Goal: Task Accomplishment & Management: Manage account settings

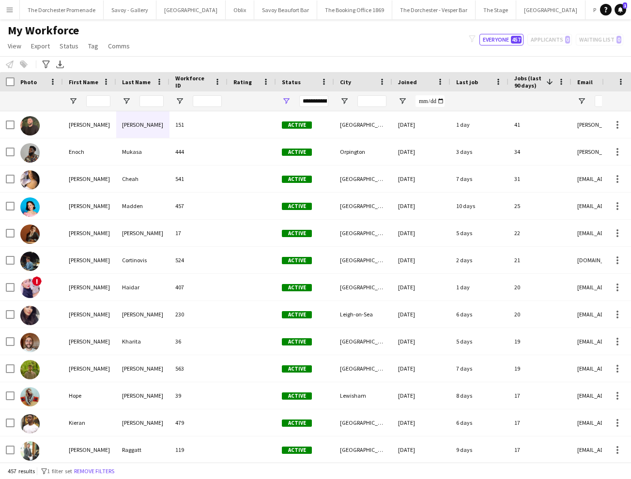
scroll to position [0, 208]
click at [12, 11] on app-icon "Menu" at bounding box center [10, 10] width 8 height 8
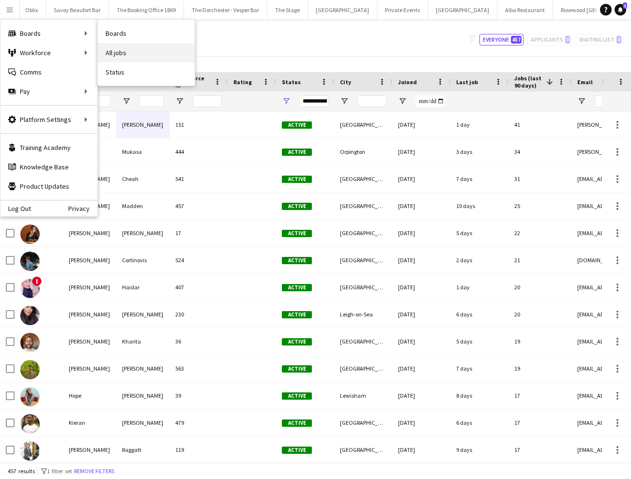
click at [131, 50] on link "All jobs" at bounding box center [146, 52] width 97 height 19
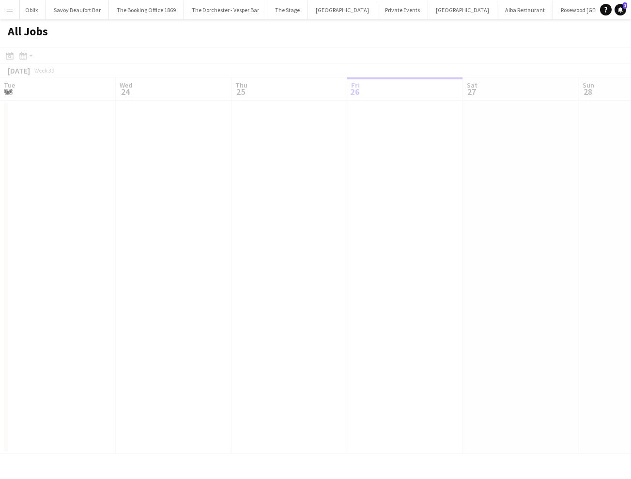
scroll to position [0, 231]
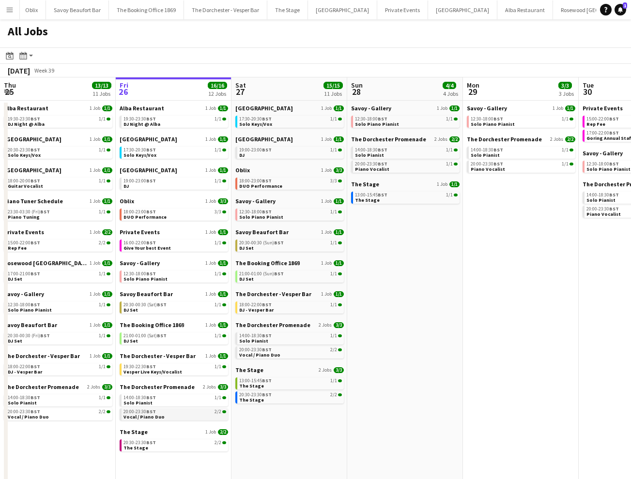
click at [182, 416] on link "20:00-23:30 BST 2/2 Vocal / Piano Duo" at bounding box center [174, 414] width 103 height 11
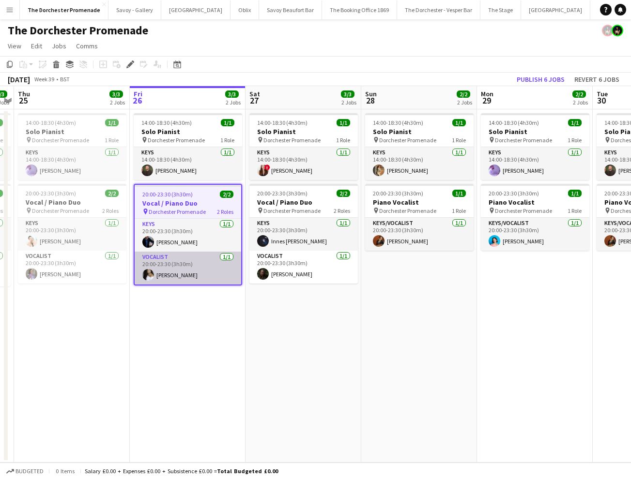
click at [192, 268] on app-card-role "Vocalist 1/1 20:00-23:30 (3h30m) Helena Debono" at bounding box center [188, 268] width 107 height 33
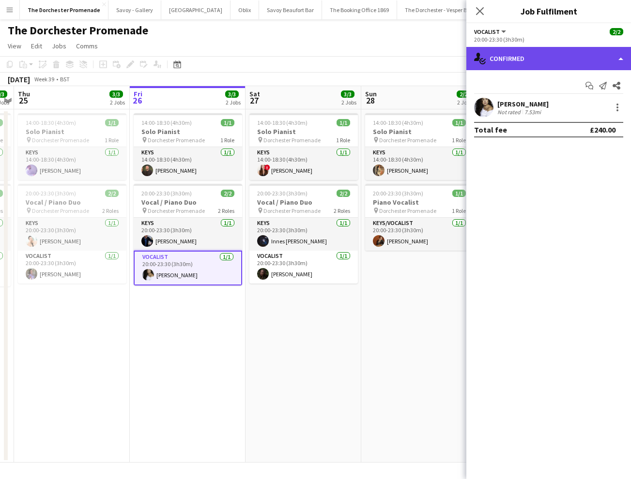
click at [583, 55] on div "single-neutral-actions-check-2 Confirmed" at bounding box center [548, 58] width 165 height 23
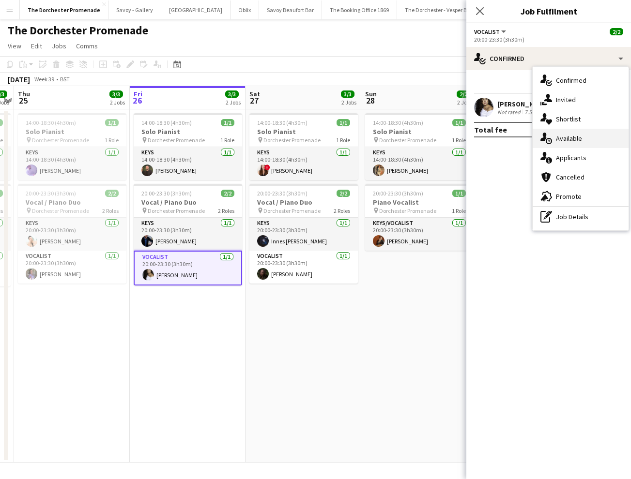
click at [580, 139] on span "Available" at bounding box center [569, 138] width 26 height 9
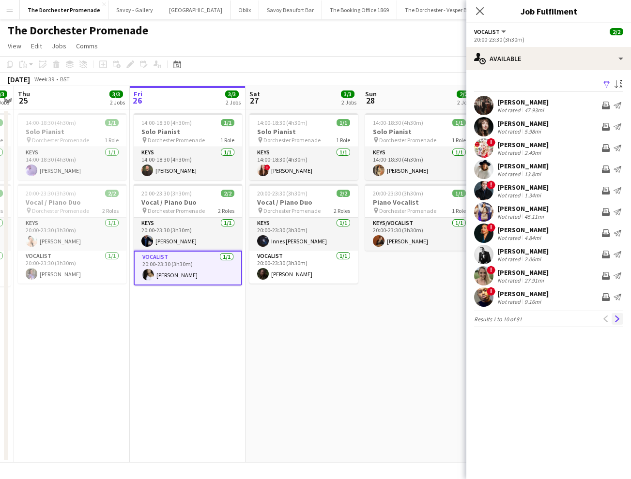
click at [621, 319] on button "Next" at bounding box center [617, 319] width 12 height 12
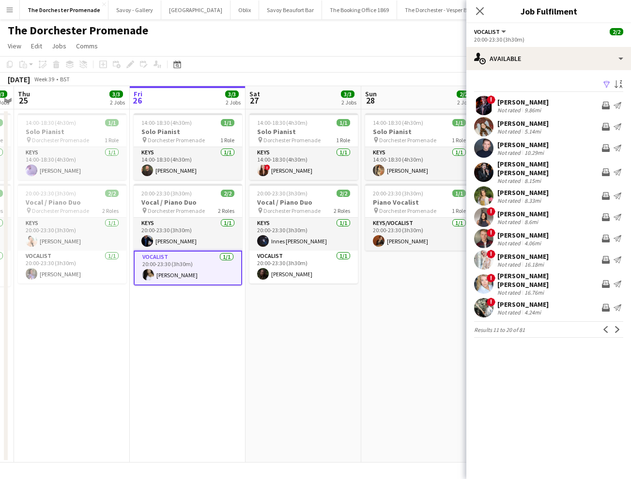
click at [621, 324] on button "Next" at bounding box center [617, 330] width 12 height 12
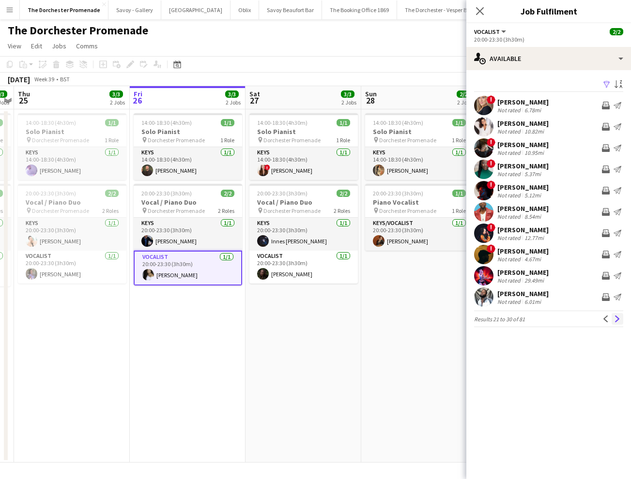
click at [619, 319] on app-icon "Next" at bounding box center [617, 319] width 7 height 7
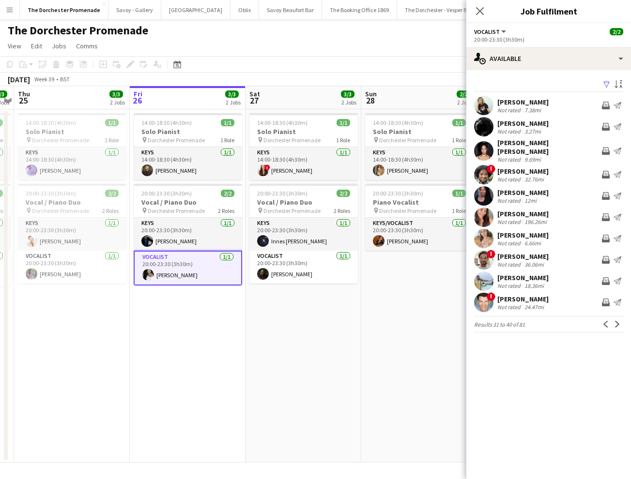
click at [619, 321] on app-icon "Next" at bounding box center [617, 324] width 7 height 7
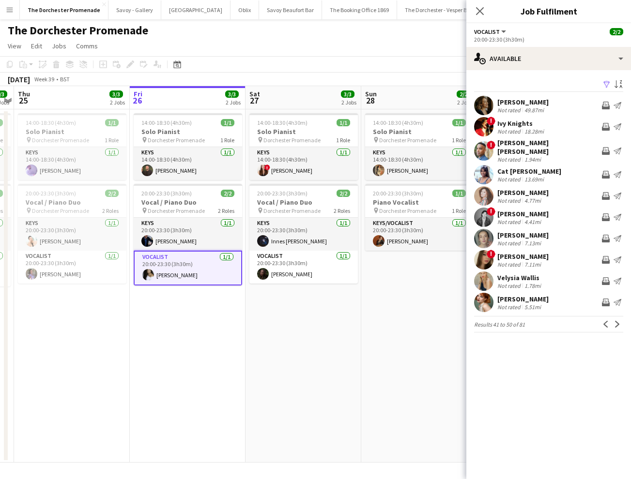
click at [619, 321] on app-icon "Next" at bounding box center [617, 324] width 7 height 7
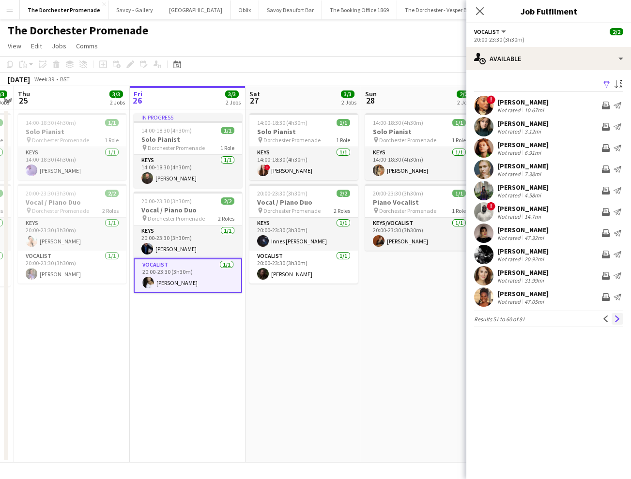
click at [620, 318] on app-icon "Next" at bounding box center [617, 319] width 7 height 7
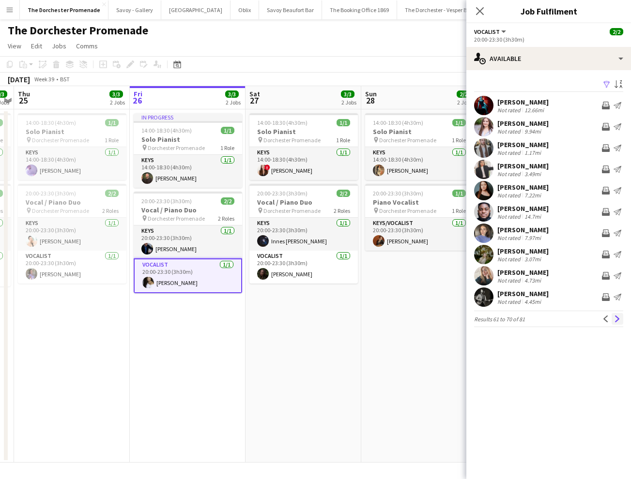
click at [618, 318] on app-icon "Next" at bounding box center [617, 319] width 7 height 7
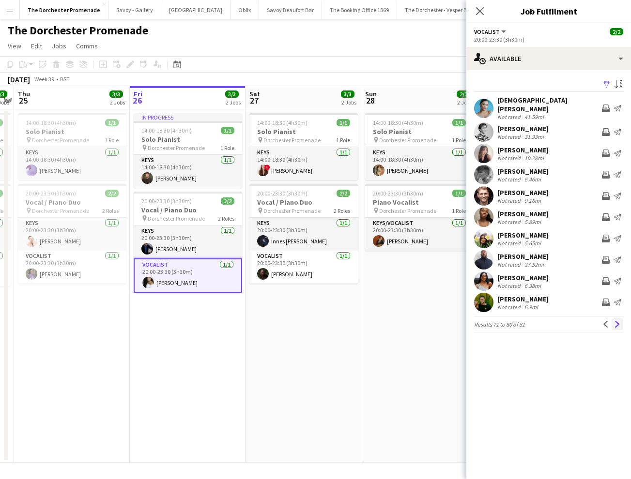
click at [618, 321] on app-icon "Next" at bounding box center [617, 324] width 7 height 7
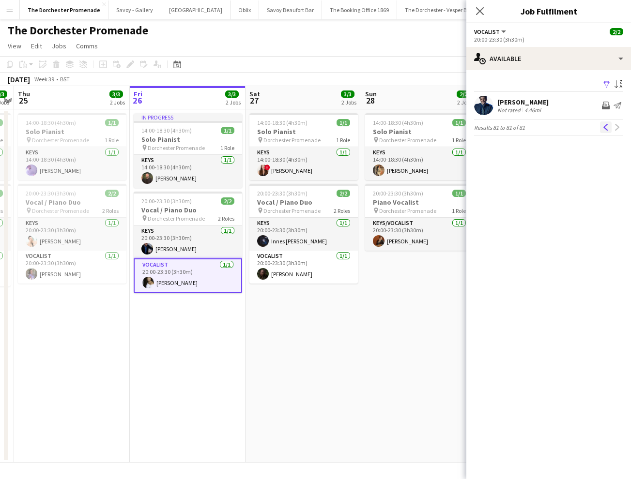
click at [604, 124] on app-icon "Previous" at bounding box center [605, 127] width 7 height 7
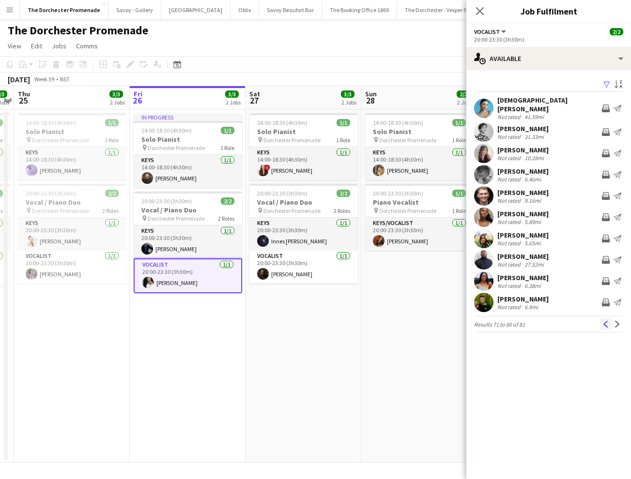
click at [605, 321] on app-icon "Previous" at bounding box center [605, 324] width 7 height 7
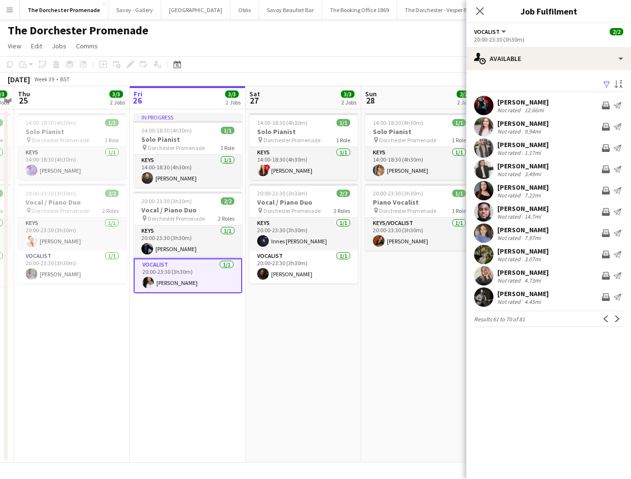
click at [605, 321] on app-icon "Previous" at bounding box center [605, 319] width 7 height 7
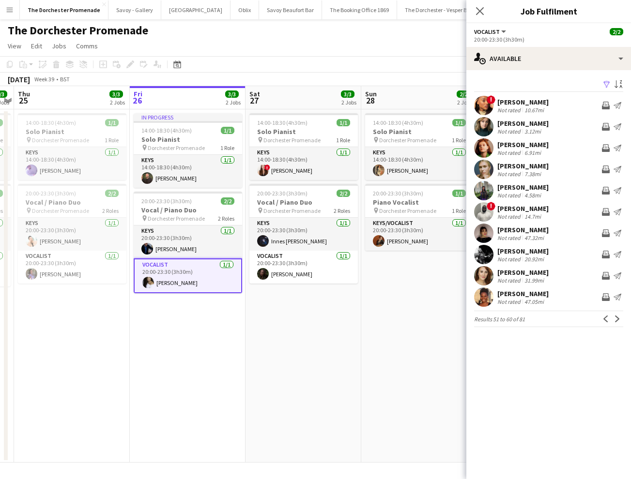
click at [605, 321] on app-icon "Previous" at bounding box center [605, 319] width 7 height 7
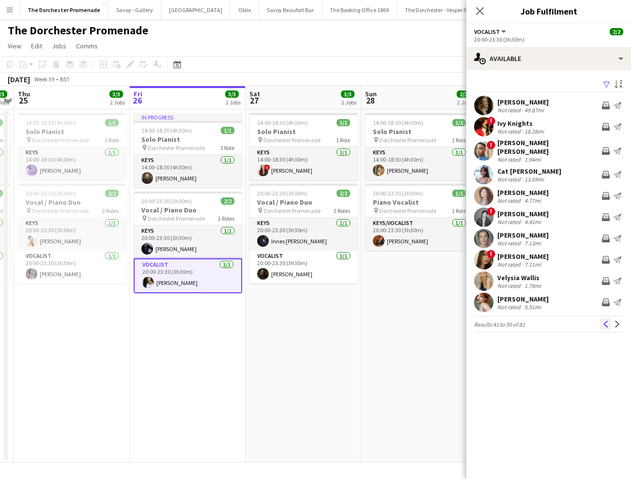
click at [605, 321] on app-icon "Previous" at bounding box center [605, 324] width 7 height 7
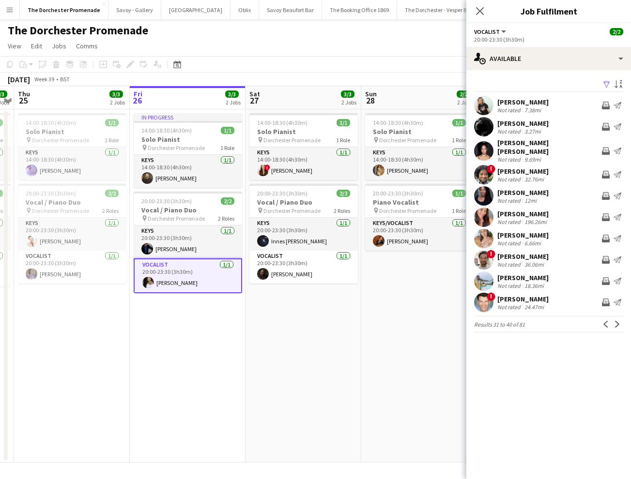
click at [605, 321] on app-icon "Previous" at bounding box center [605, 324] width 7 height 7
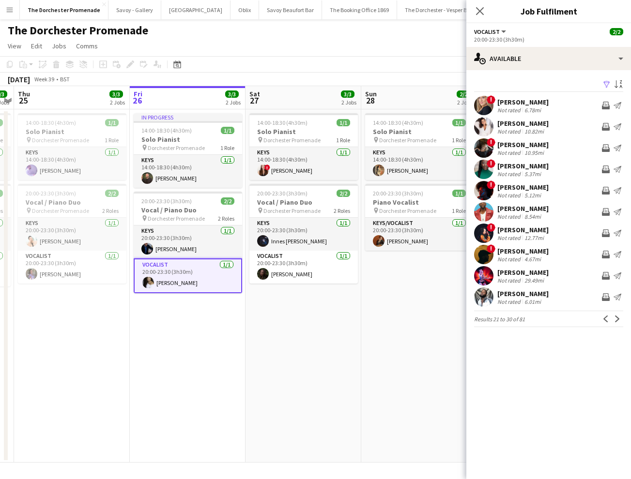
click at [605, 318] on app-icon "Previous" at bounding box center [605, 319] width 7 height 7
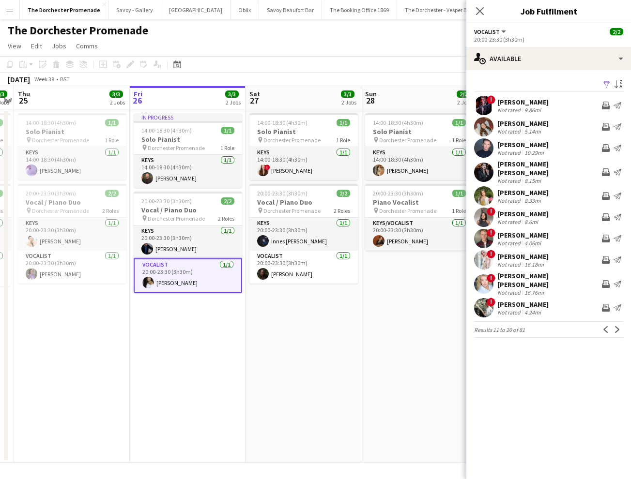
click at [605, 326] on app-icon "Previous" at bounding box center [605, 329] width 7 height 7
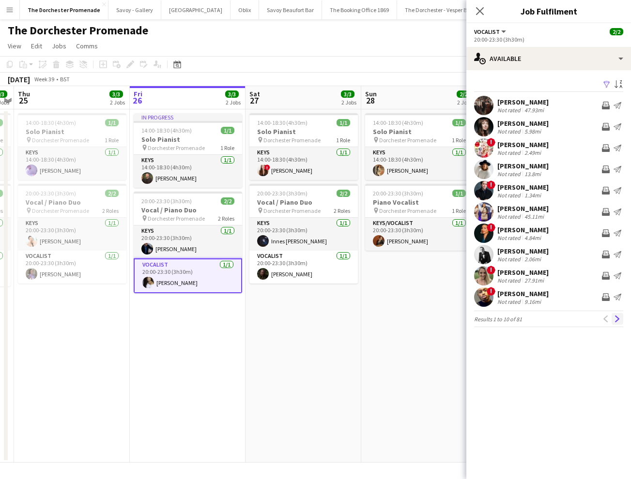
click at [614, 318] on app-icon "Next" at bounding box center [617, 319] width 7 height 7
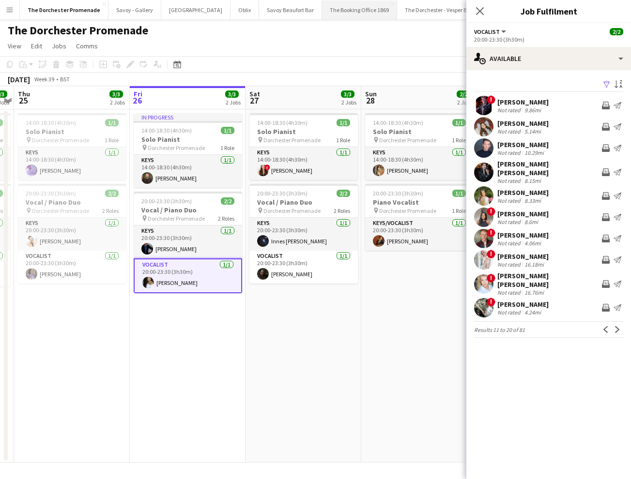
click at [333, 17] on button "The Booking Office 1869 Close" at bounding box center [359, 9] width 75 height 19
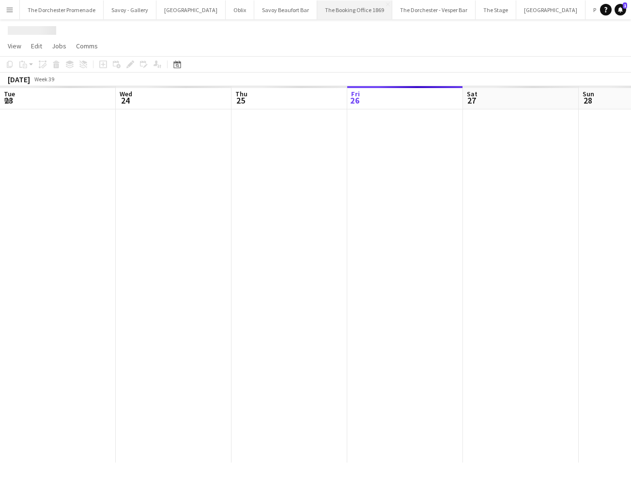
scroll to position [0, 231]
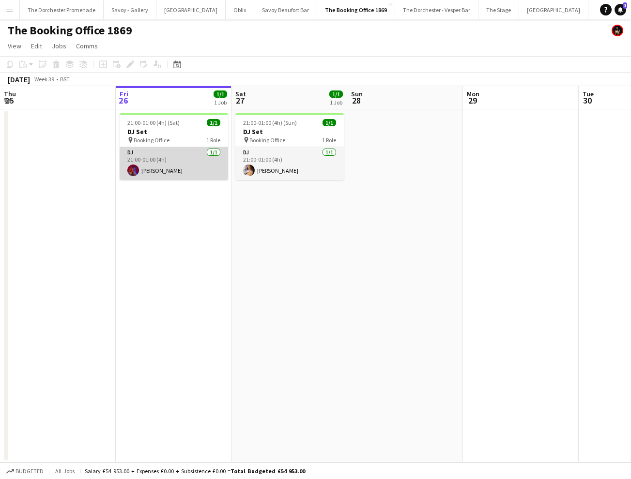
click at [181, 158] on app-card-role "DJ 1/1 21:00-01:00 (4h) Jade Blakemore" at bounding box center [174, 163] width 108 height 33
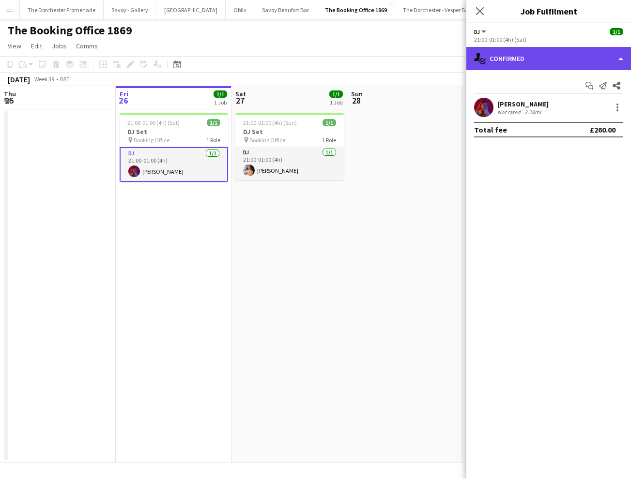
click at [578, 61] on div "single-neutral-actions-check-2 Confirmed" at bounding box center [548, 58] width 165 height 23
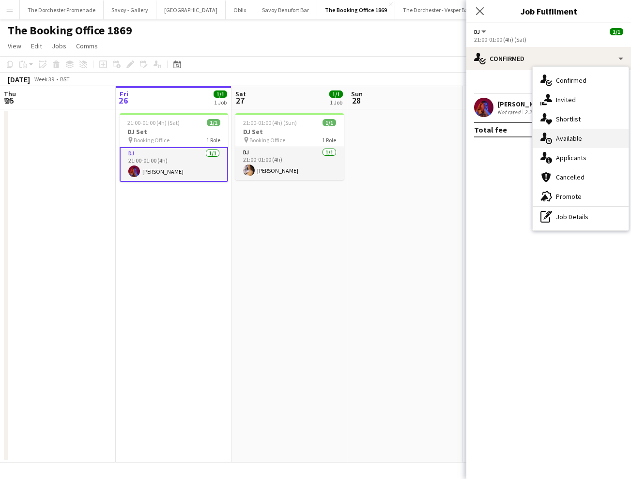
click at [574, 137] on span "Available" at bounding box center [569, 138] width 26 height 9
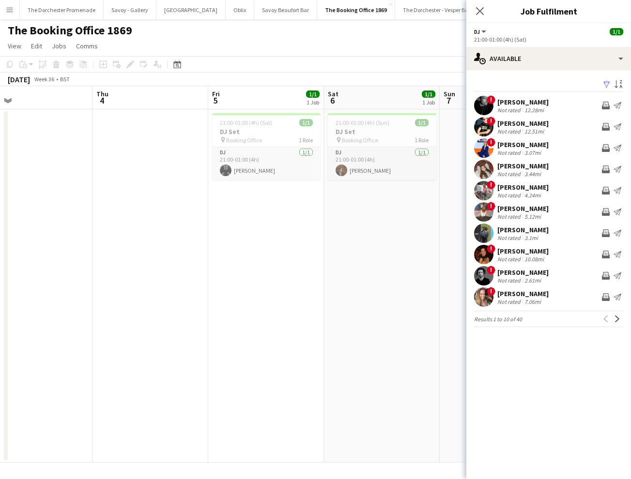
scroll to position [0, 211]
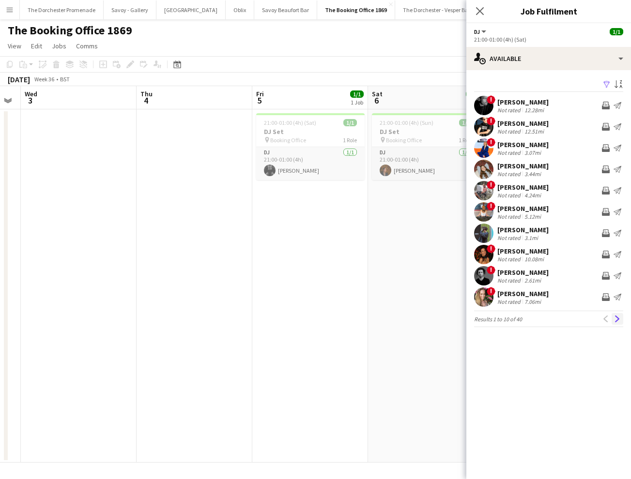
click at [616, 314] on button "Next" at bounding box center [617, 319] width 12 height 12
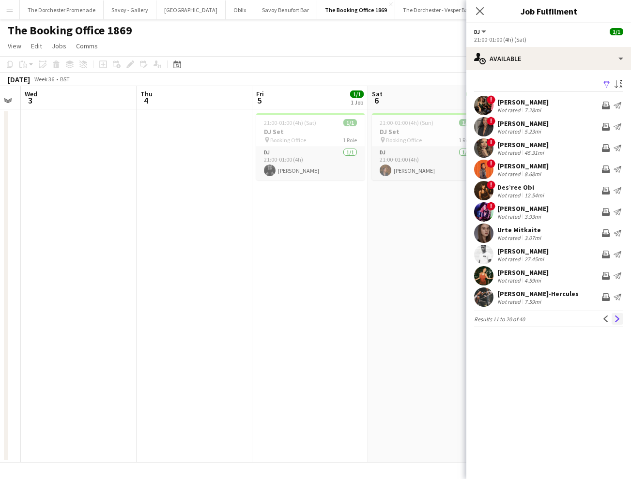
click at [617, 316] on app-icon "Next" at bounding box center [617, 319] width 7 height 7
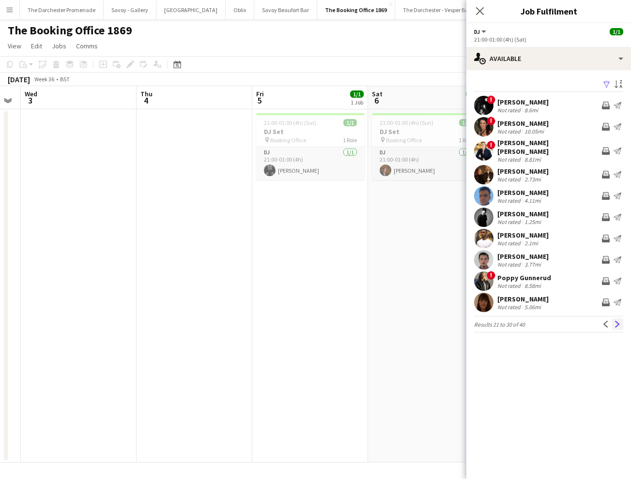
click at [617, 321] on app-icon "Next" at bounding box center [617, 324] width 7 height 7
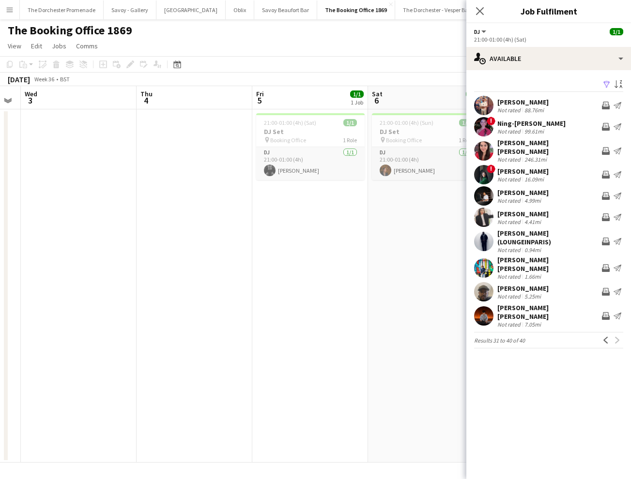
click at [617, 335] on div "Previous Next" at bounding box center [611, 341] width 23 height 12
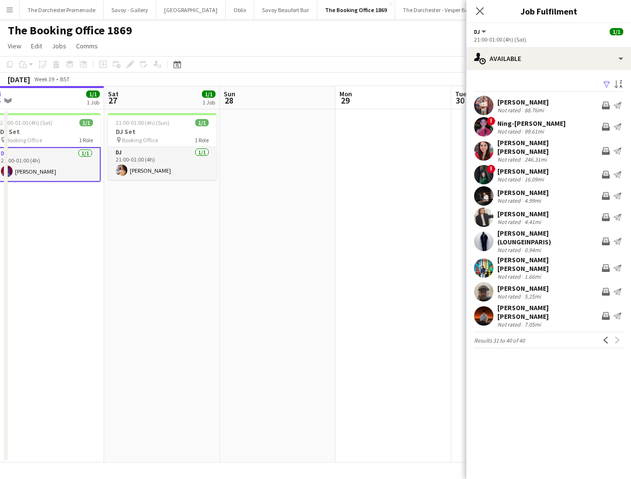
scroll to position [0, 230]
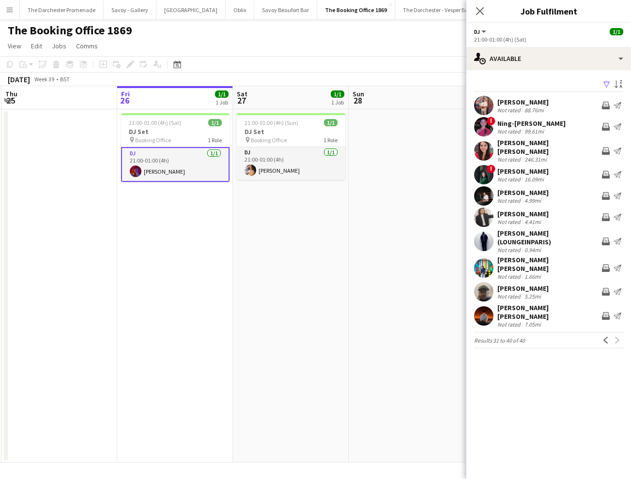
click at [186, 158] on app-card-role "DJ 1/1 21:00-01:00 (4h) Jade Blakemore" at bounding box center [175, 164] width 108 height 35
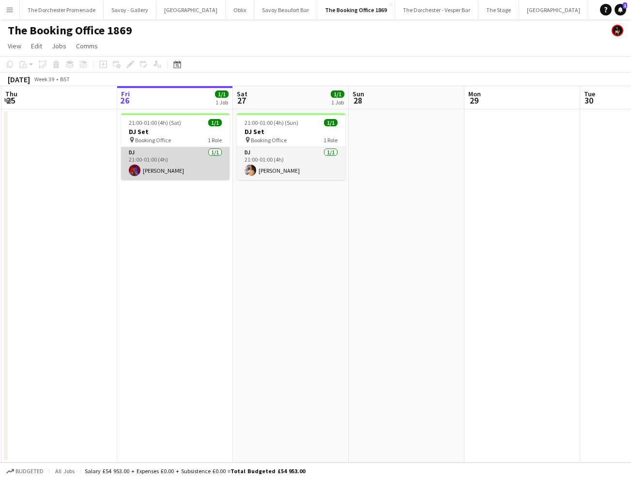
click at [186, 158] on app-card-role "DJ 1/1 21:00-01:00 (4h) Jade Blakemore" at bounding box center [175, 163] width 108 height 33
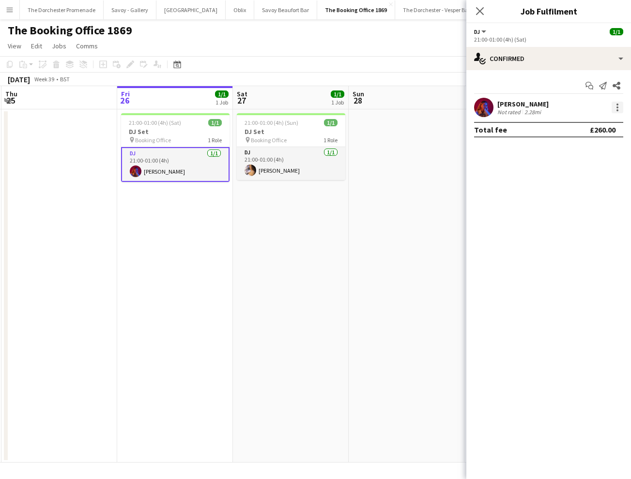
click at [619, 105] on div at bounding box center [617, 108] width 12 height 12
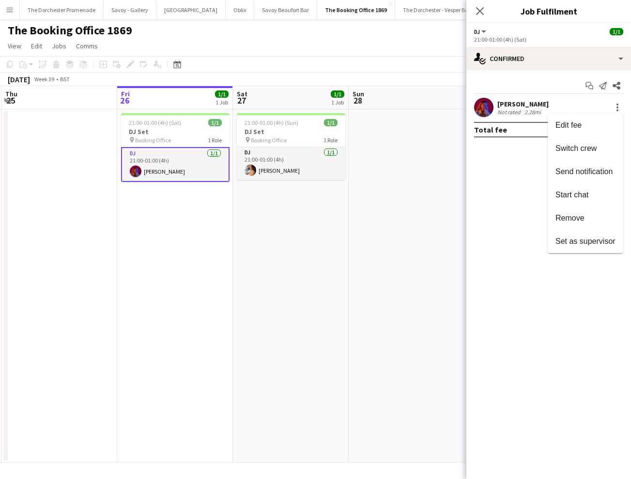
click at [446, 209] on div at bounding box center [315, 239] width 631 height 479
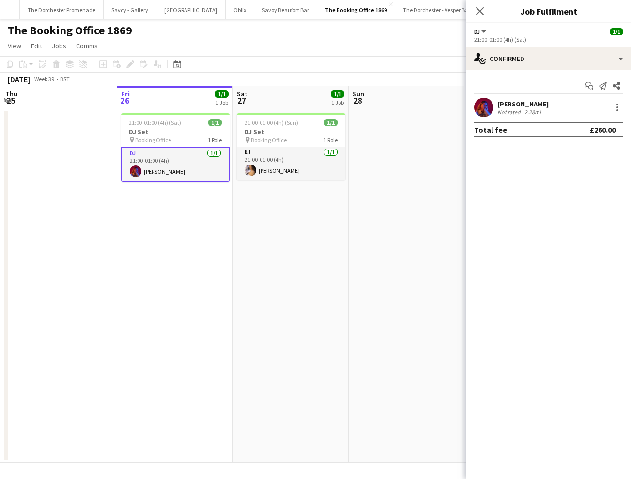
click at [185, 167] on app-card-role "DJ 1/1 21:00-01:00 (4h) Jade Blakemore" at bounding box center [175, 164] width 108 height 35
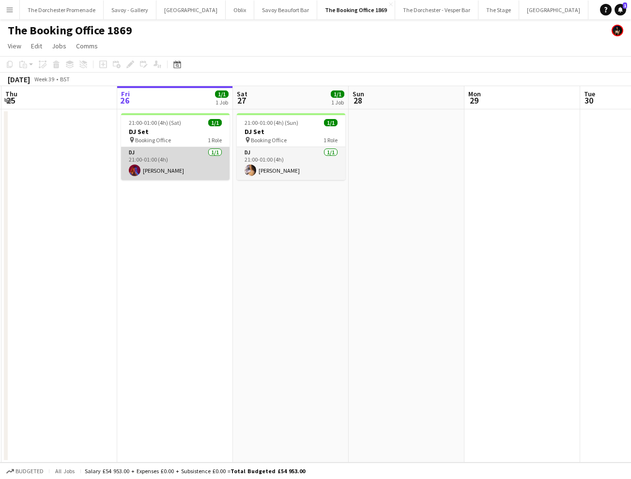
click at [185, 167] on app-card-role "DJ 1/1 21:00-01:00 (4h) Jade Blakemore" at bounding box center [175, 163] width 108 height 33
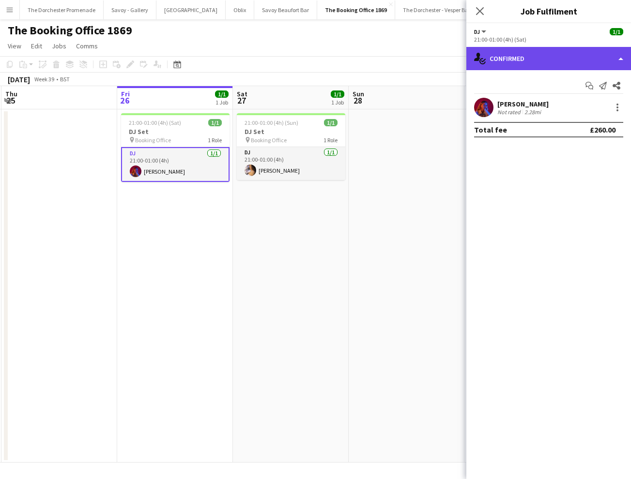
click at [566, 62] on div "single-neutral-actions-check-2 Confirmed" at bounding box center [548, 58] width 165 height 23
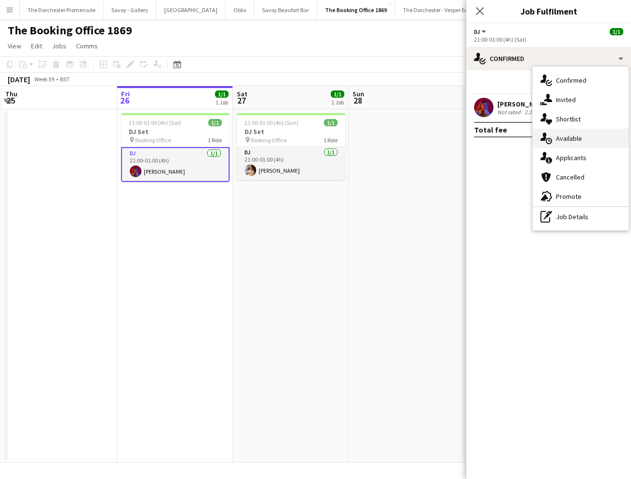
click at [598, 139] on div "single-neutral-actions-upload Available" at bounding box center [581, 138] width 96 height 19
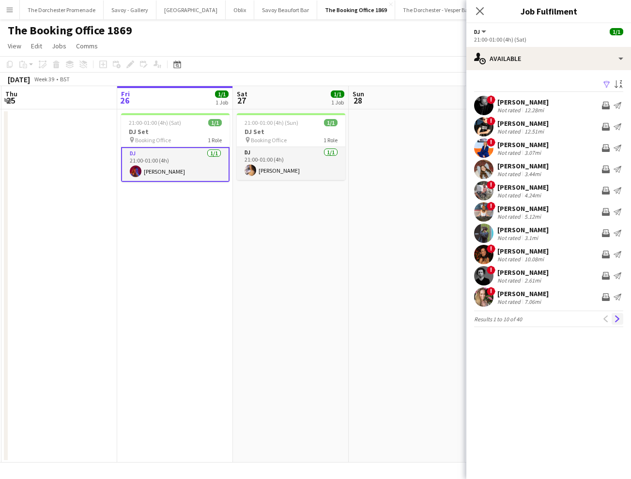
click at [616, 320] on app-icon "Next" at bounding box center [617, 319] width 7 height 7
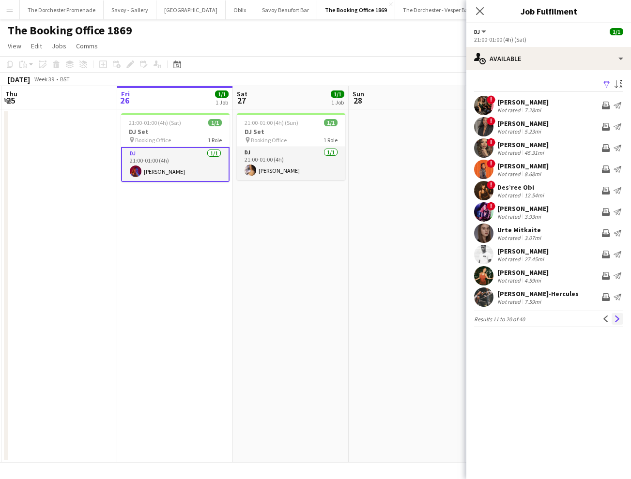
click at [618, 317] on app-icon "Next" at bounding box center [617, 319] width 7 height 7
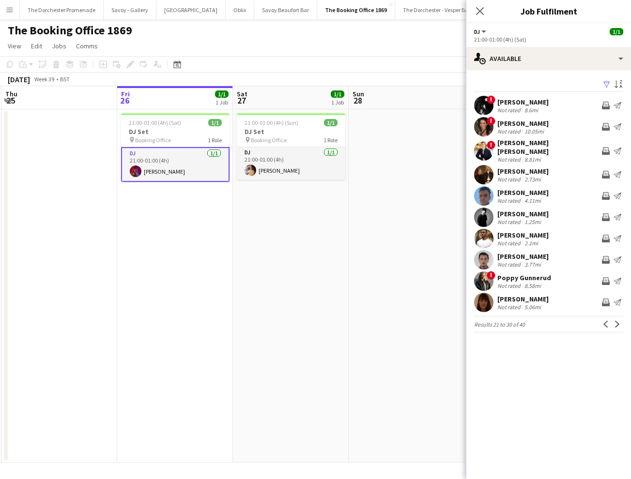
click at [618, 321] on app-icon "Next" at bounding box center [617, 324] width 7 height 7
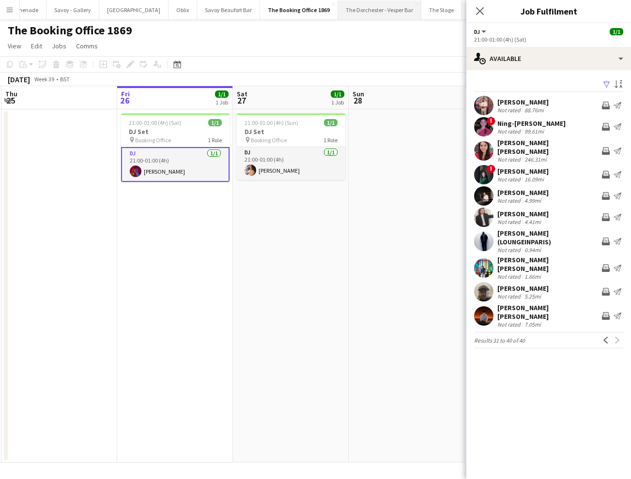
scroll to position [0, 0]
click at [46, 14] on button "The Dorchester Promenade Close" at bounding box center [62, 9] width 84 height 19
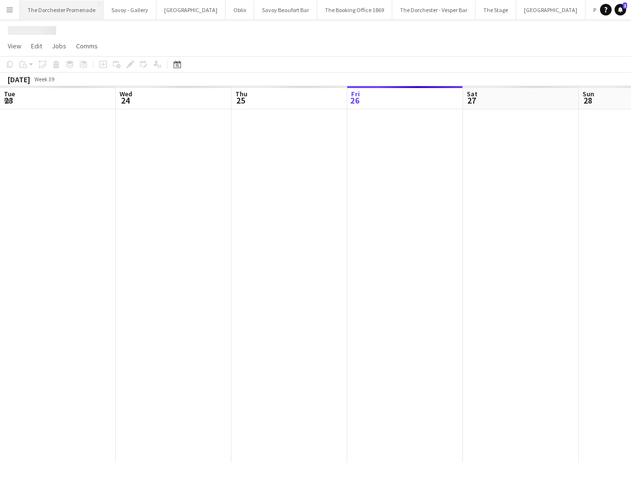
scroll to position [0, 231]
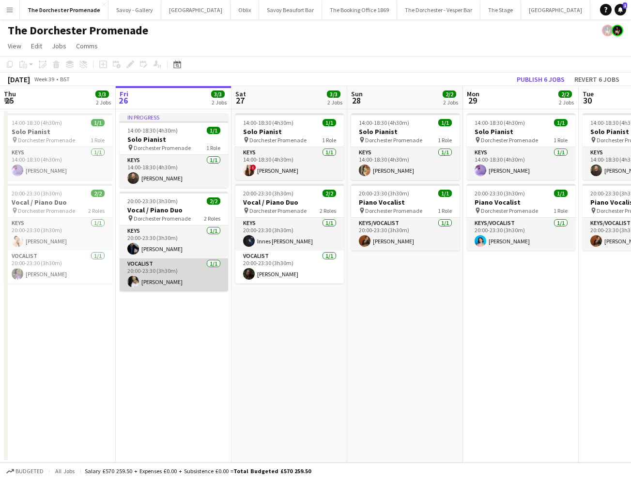
click at [185, 267] on app-card-role "Vocalist 1/1 20:00-23:30 (3h30m) Helena Debono" at bounding box center [174, 275] width 108 height 33
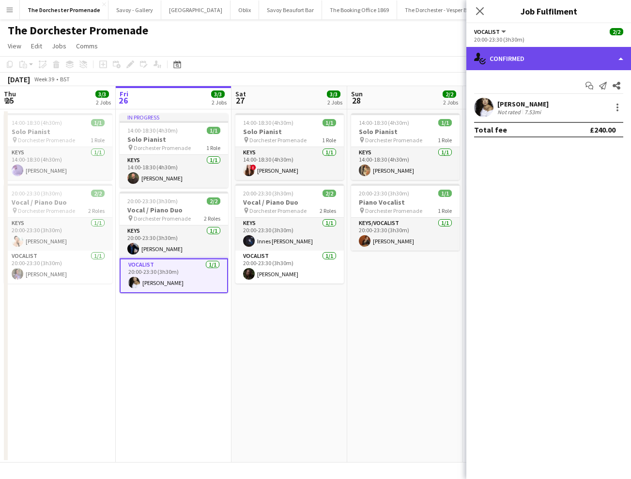
click at [540, 55] on div "single-neutral-actions-check-2 Confirmed" at bounding box center [548, 58] width 165 height 23
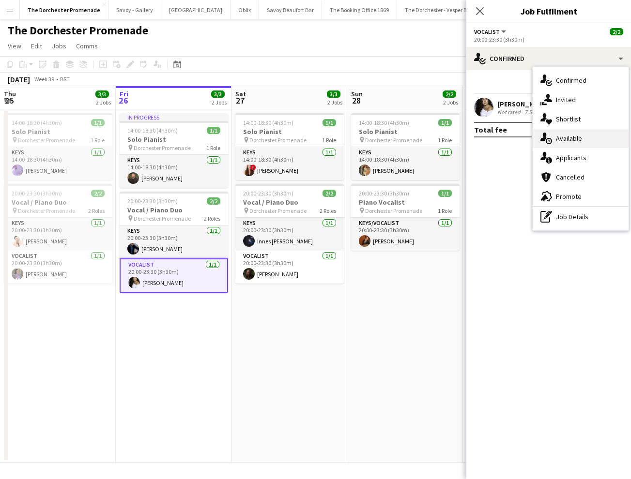
click at [578, 142] on span "Available" at bounding box center [569, 138] width 26 height 9
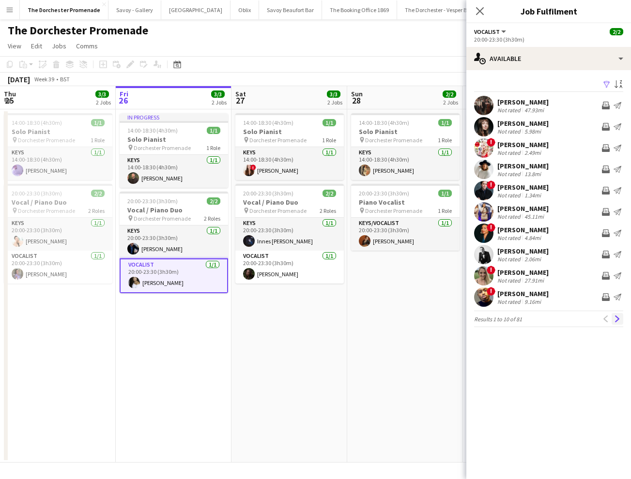
click at [615, 321] on app-icon "Next" at bounding box center [617, 319] width 7 height 7
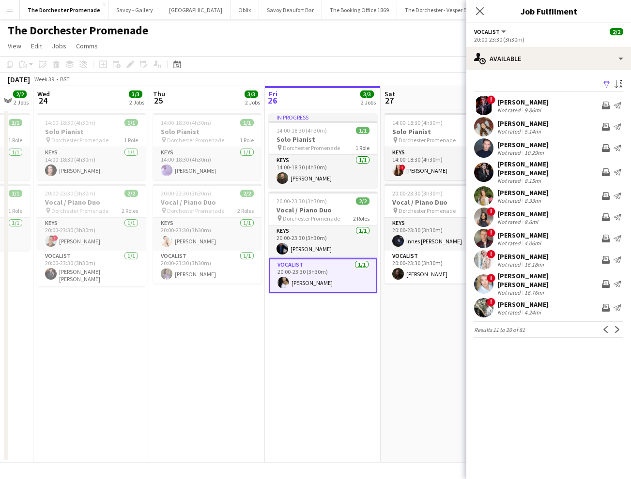
scroll to position [0, 318]
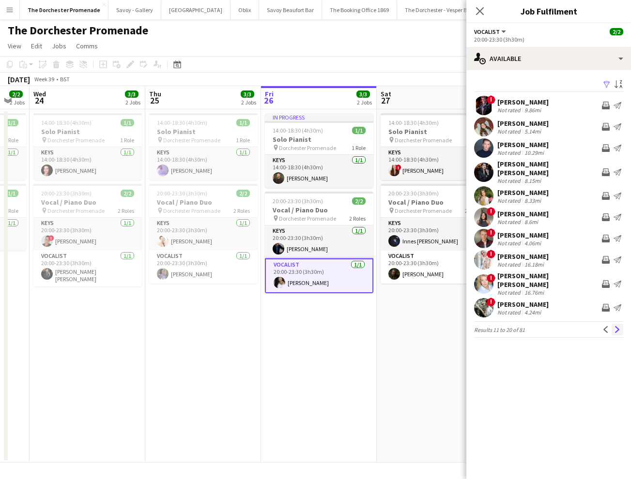
click at [619, 326] on app-icon "Next" at bounding box center [617, 329] width 7 height 7
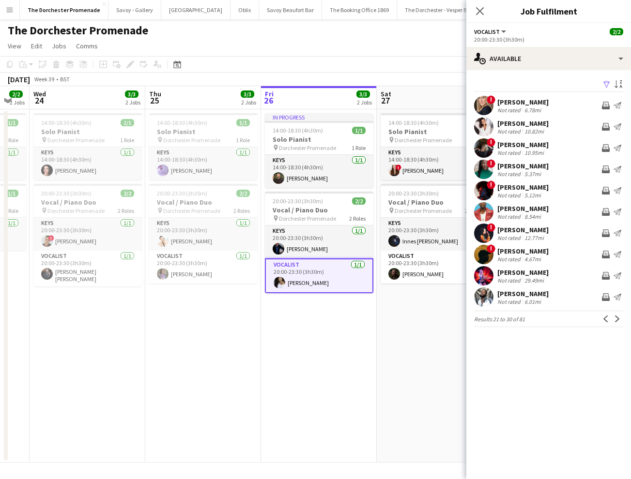
click at [619, 318] on app-icon "Next" at bounding box center [617, 319] width 7 height 7
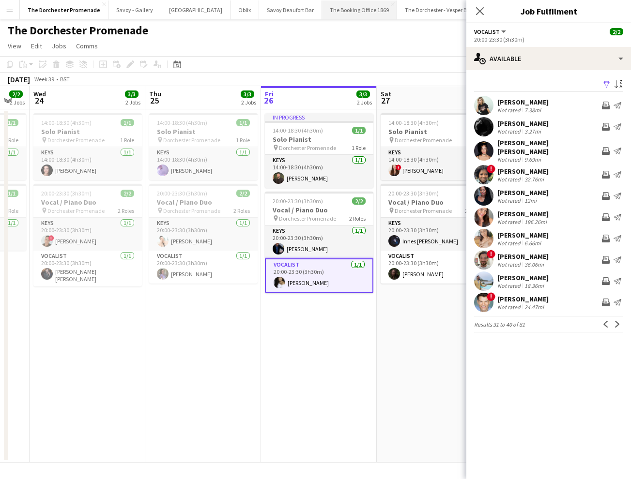
click at [340, 11] on button "The Booking Office 1869 Close" at bounding box center [359, 9] width 75 height 19
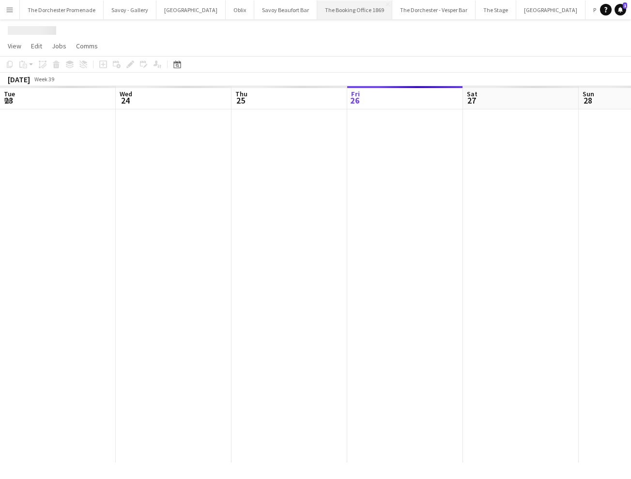
scroll to position [0, 231]
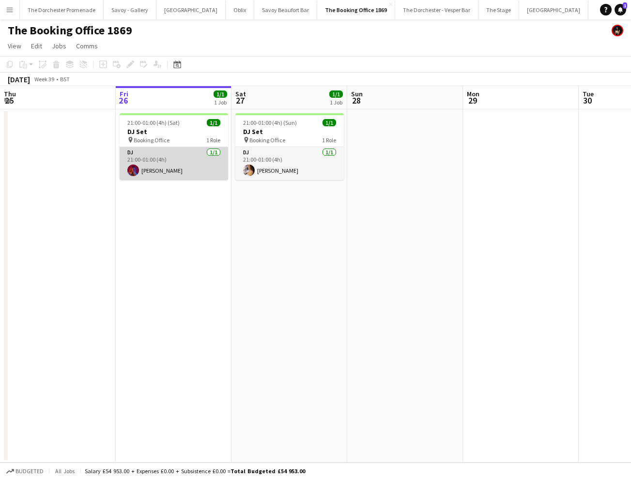
click at [190, 166] on app-card-role "DJ 1/1 21:00-01:00 (4h) Jade Blakemore" at bounding box center [174, 163] width 108 height 33
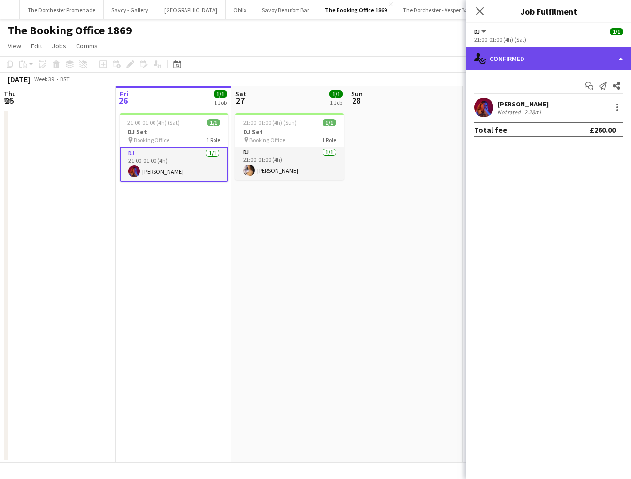
click at [604, 63] on div "single-neutral-actions-check-2 Confirmed" at bounding box center [548, 58] width 165 height 23
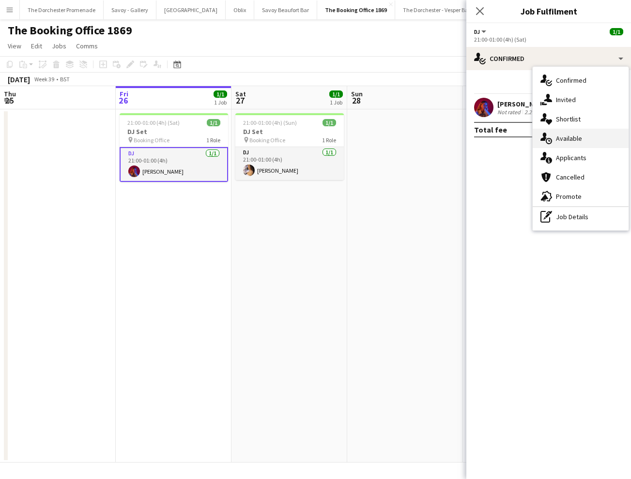
click at [587, 139] on div "single-neutral-actions-upload Available" at bounding box center [581, 138] width 96 height 19
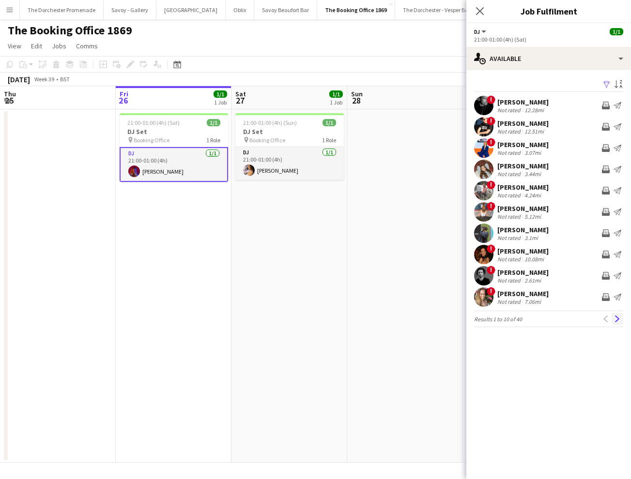
click at [618, 319] on app-icon "Next" at bounding box center [617, 319] width 7 height 7
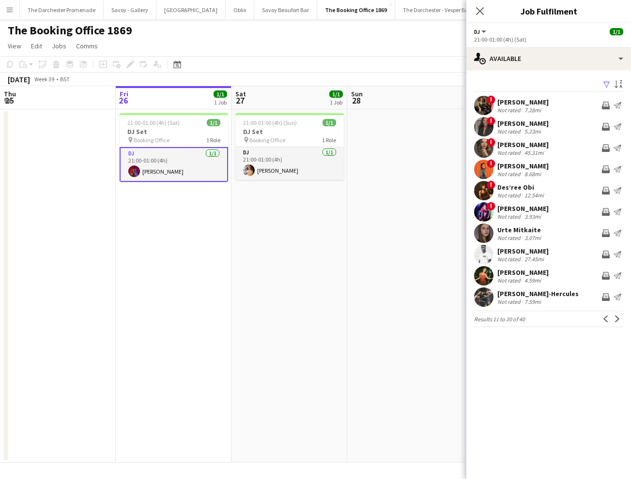
click at [618, 319] on app-icon "Next" at bounding box center [617, 319] width 7 height 7
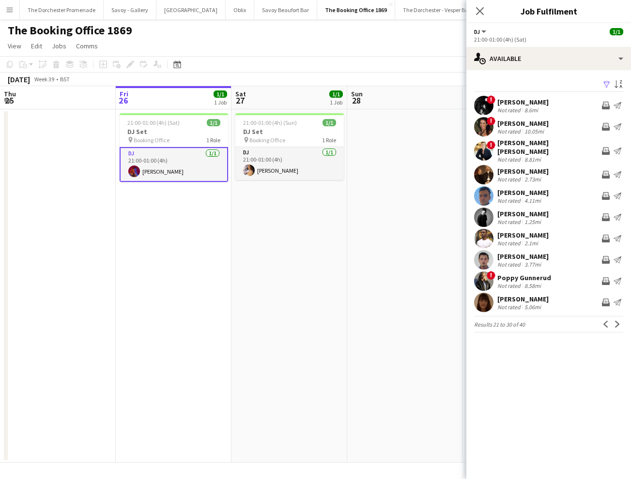
click at [618, 321] on app-icon "Next" at bounding box center [617, 324] width 7 height 7
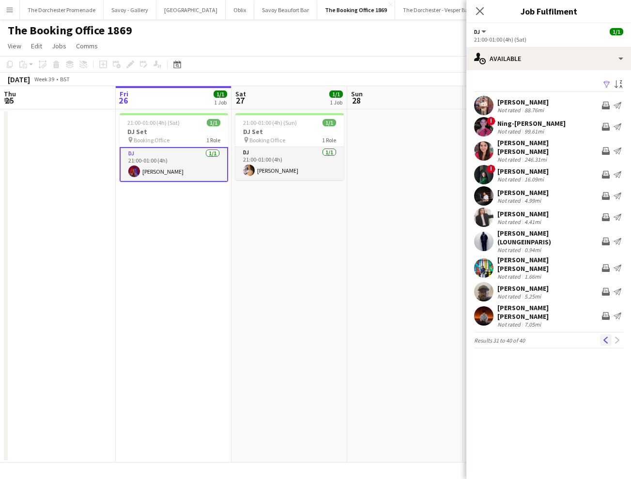
click at [606, 337] on app-icon "Previous" at bounding box center [605, 340] width 7 height 7
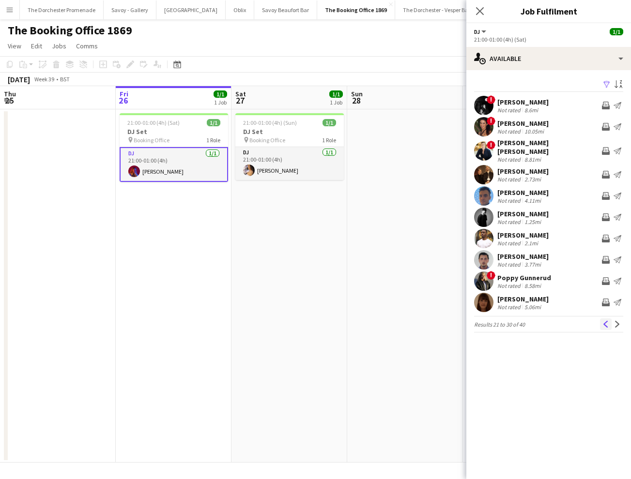
click at [607, 321] on app-icon "Previous" at bounding box center [605, 324] width 7 height 7
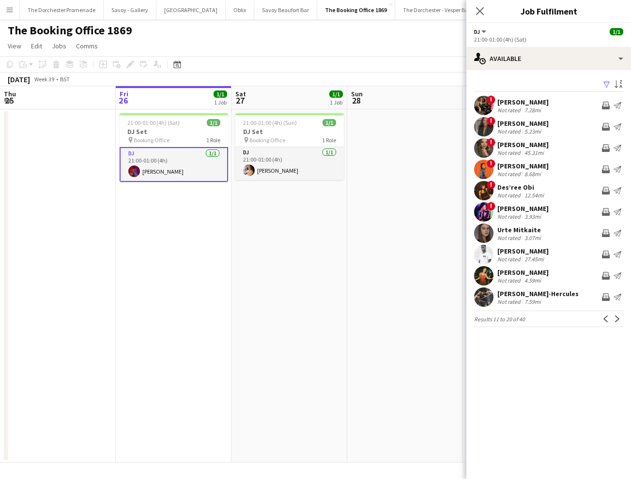
click at [607, 319] on app-icon "Previous" at bounding box center [605, 319] width 7 height 7
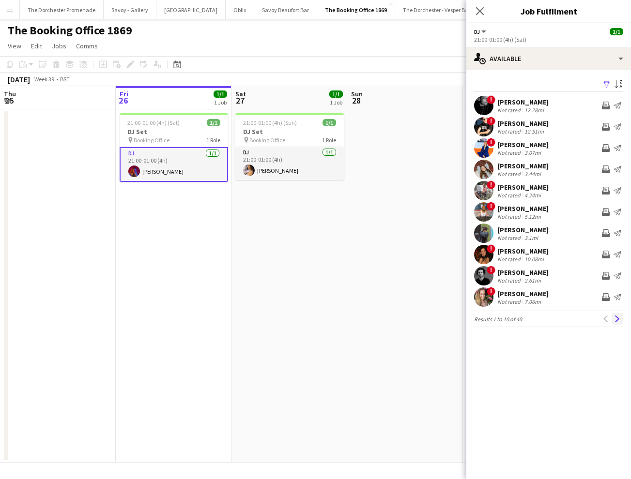
click at [613, 319] on button "Next" at bounding box center [617, 319] width 12 height 12
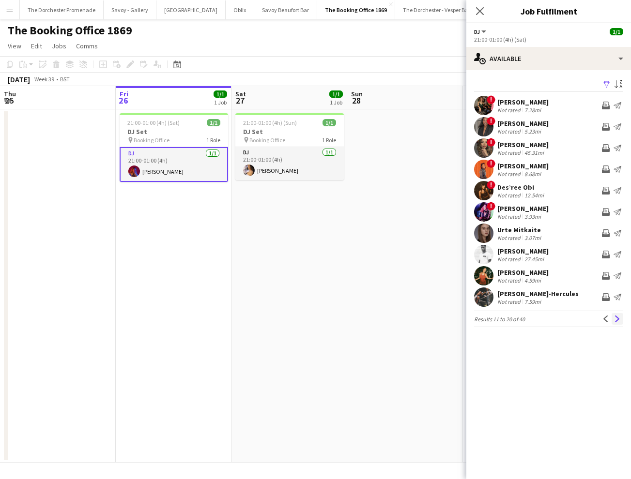
click at [614, 319] on app-icon "Next" at bounding box center [617, 319] width 7 height 7
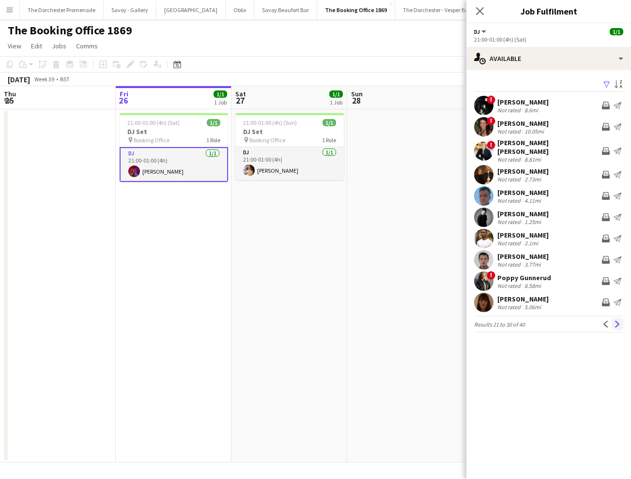
click at [615, 321] on app-icon "Next" at bounding box center [617, 324] width 7 height 7
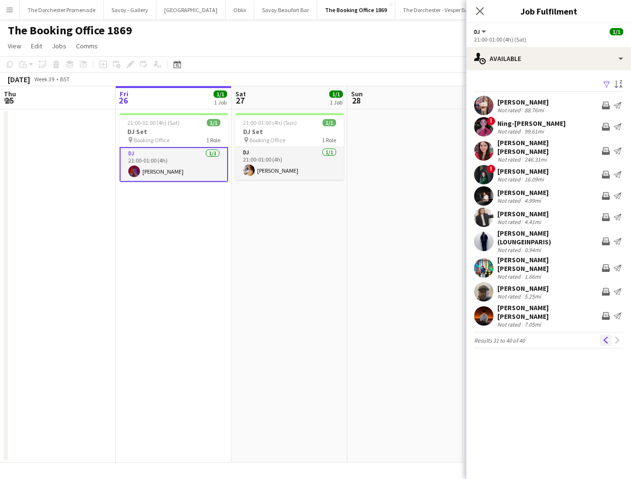
click at [601, 335] on button "Previous" at bounding box center [606, 341] width 12 height 12
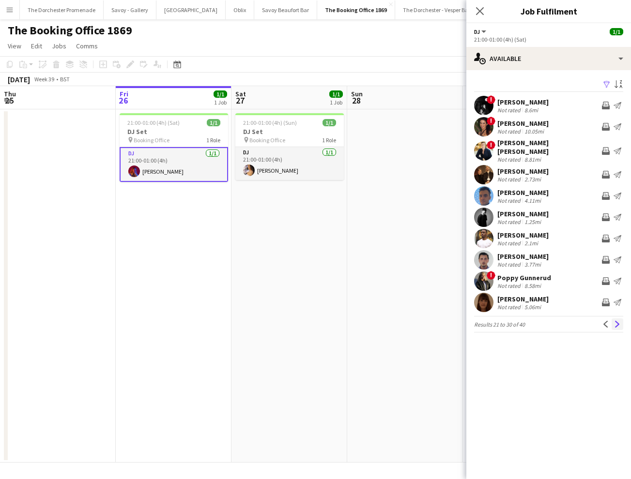
click at [615, 321] on app-icon "Next" at bounding box center [617, 324] width 7 height 7
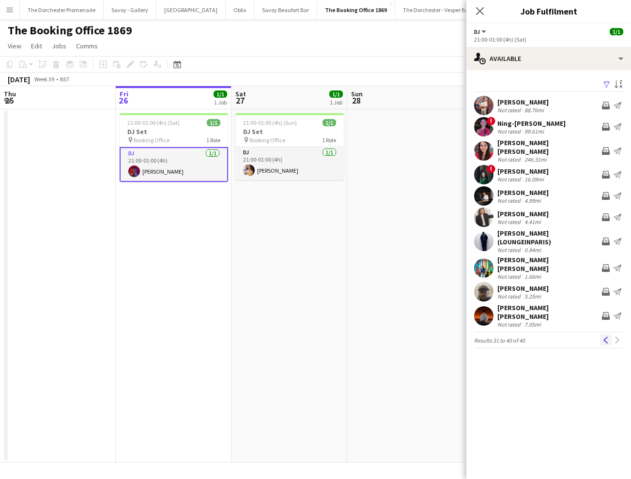
click at [603, 337] on app-icon "Previous" at bounding box center [605, 340] width 7 height 7
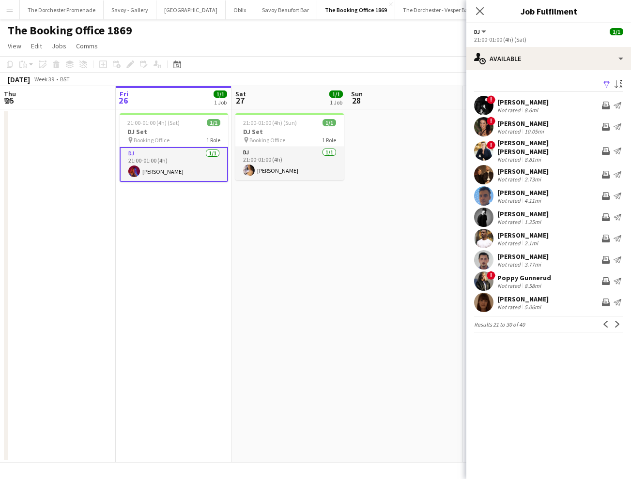
click at [603, 321] on app-icon "Previous" at bounding box center [605, 324] width 7 height 7
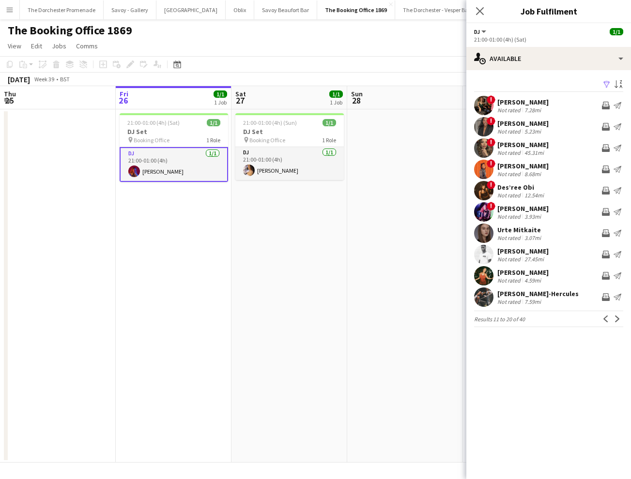
click at [603, 320] on app-icon "Previous" at bounding box center [605, 319] width 7 height 7
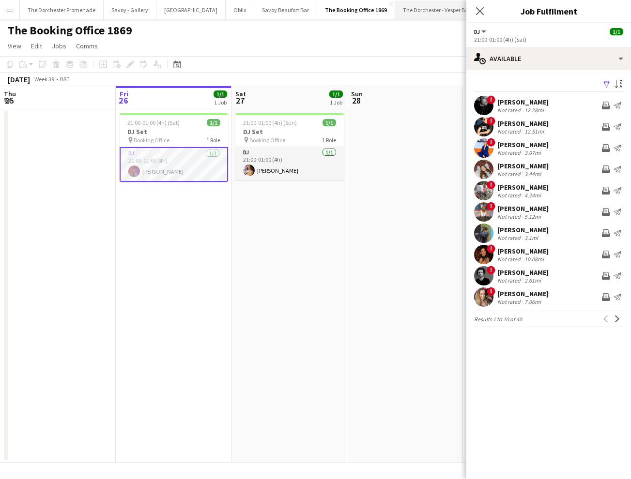
click at [406, 10] on button "The Dorchester - Vesper Bar Close" at bounding box center [436, 9] width 83 height 19
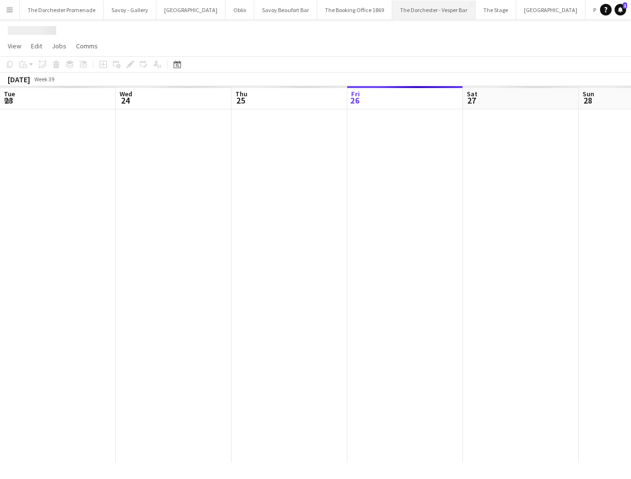
scroll to position [0, 231]
